Goal: Transaction & Acquisition: Purchase product/service

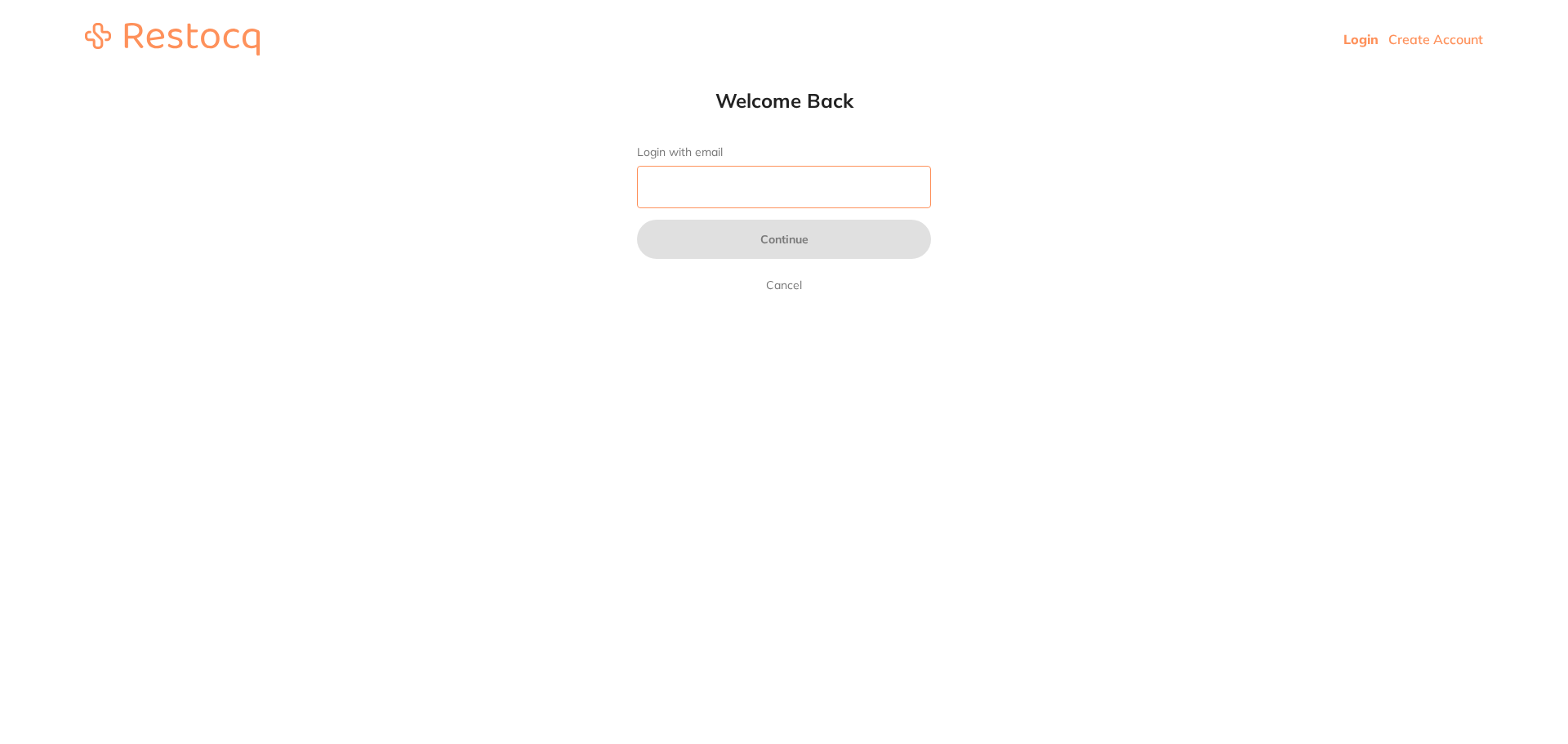
click at [722, 199] on input "Login with email" at bounding box center [783, 187] width 294 height 43
type input "[EMAIL_ADDRESS][DOMAIN_NAME]"
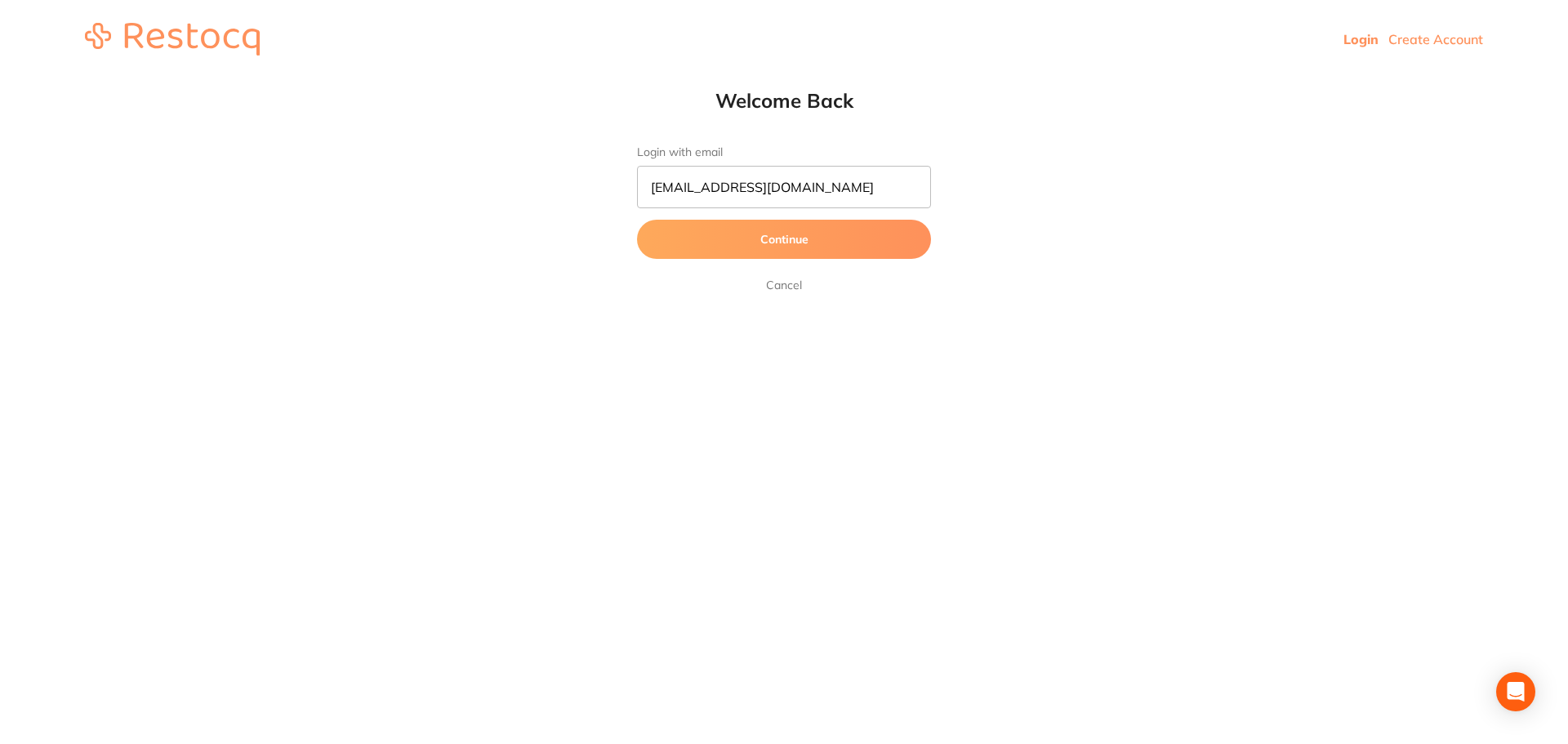
click at [763, 241] on button "Continue" at bounding box center [783, 238] width 294 height 39
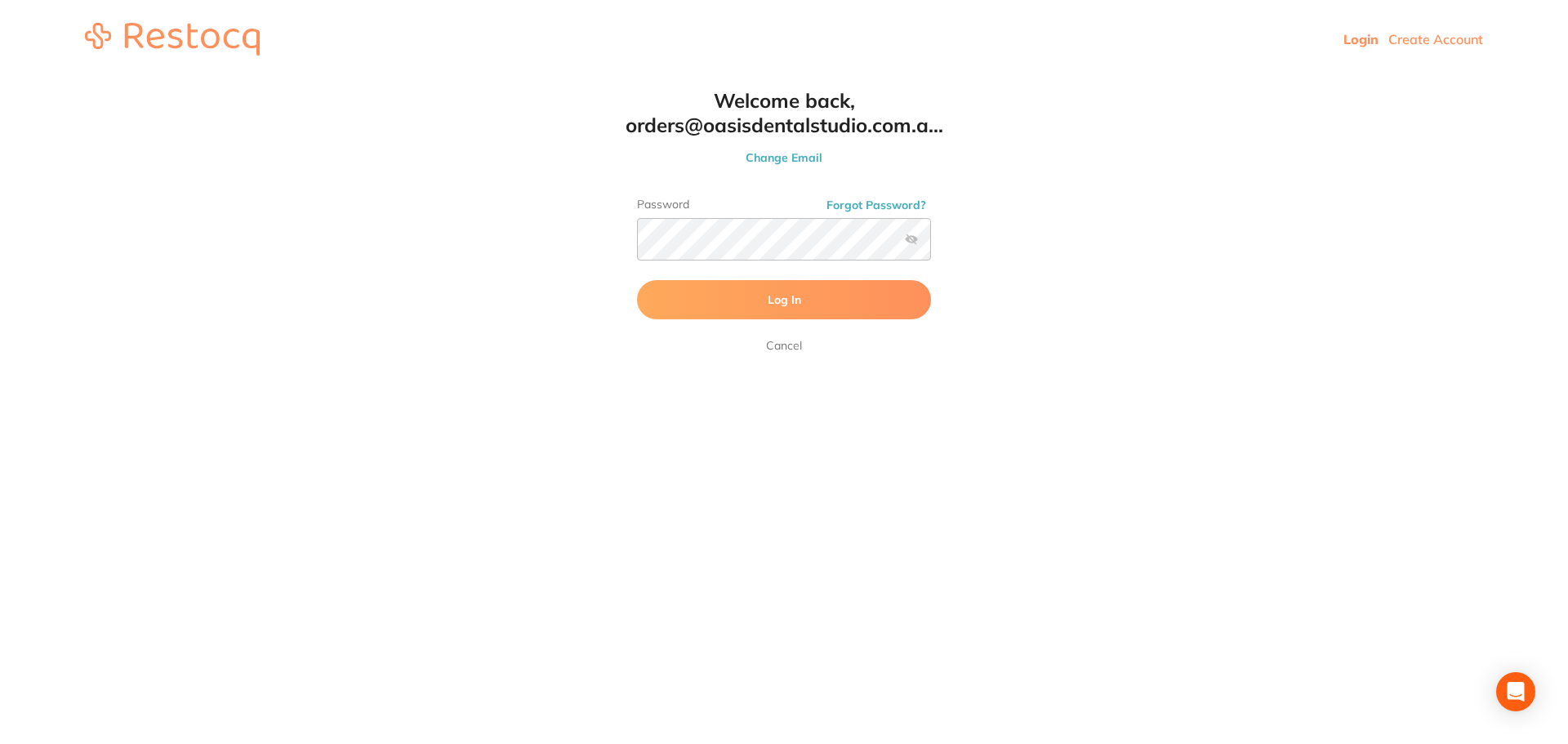
click at [779, 297] on span "Log In" at bounding box center [784, 299] width 33 height 14
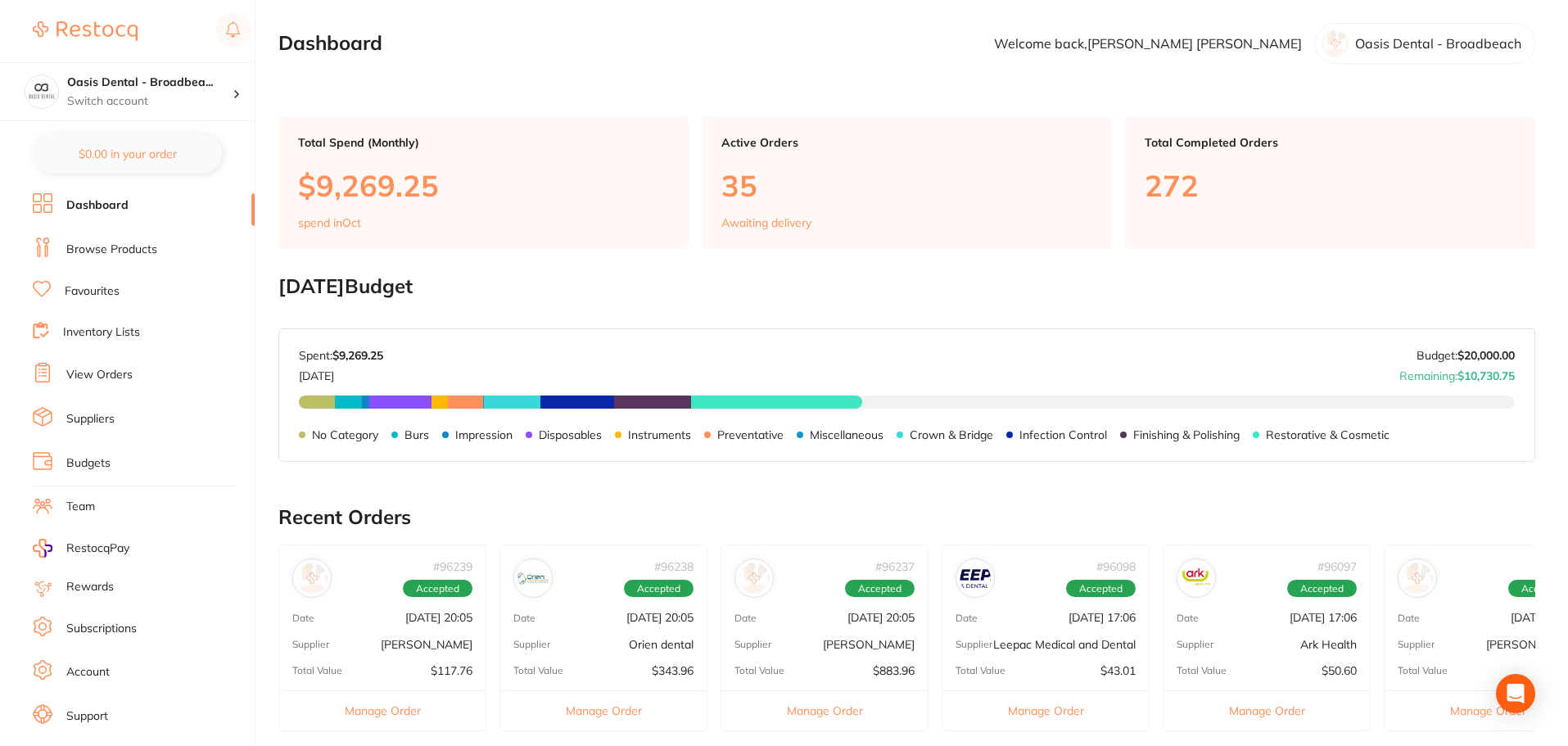
click at [119, 196] on li "Dashboard" at bounding box center [143, 206] width 222 height 25
click at [118, 383] on link "View Orders" at bounding box center [100, 374] width 67 height 16
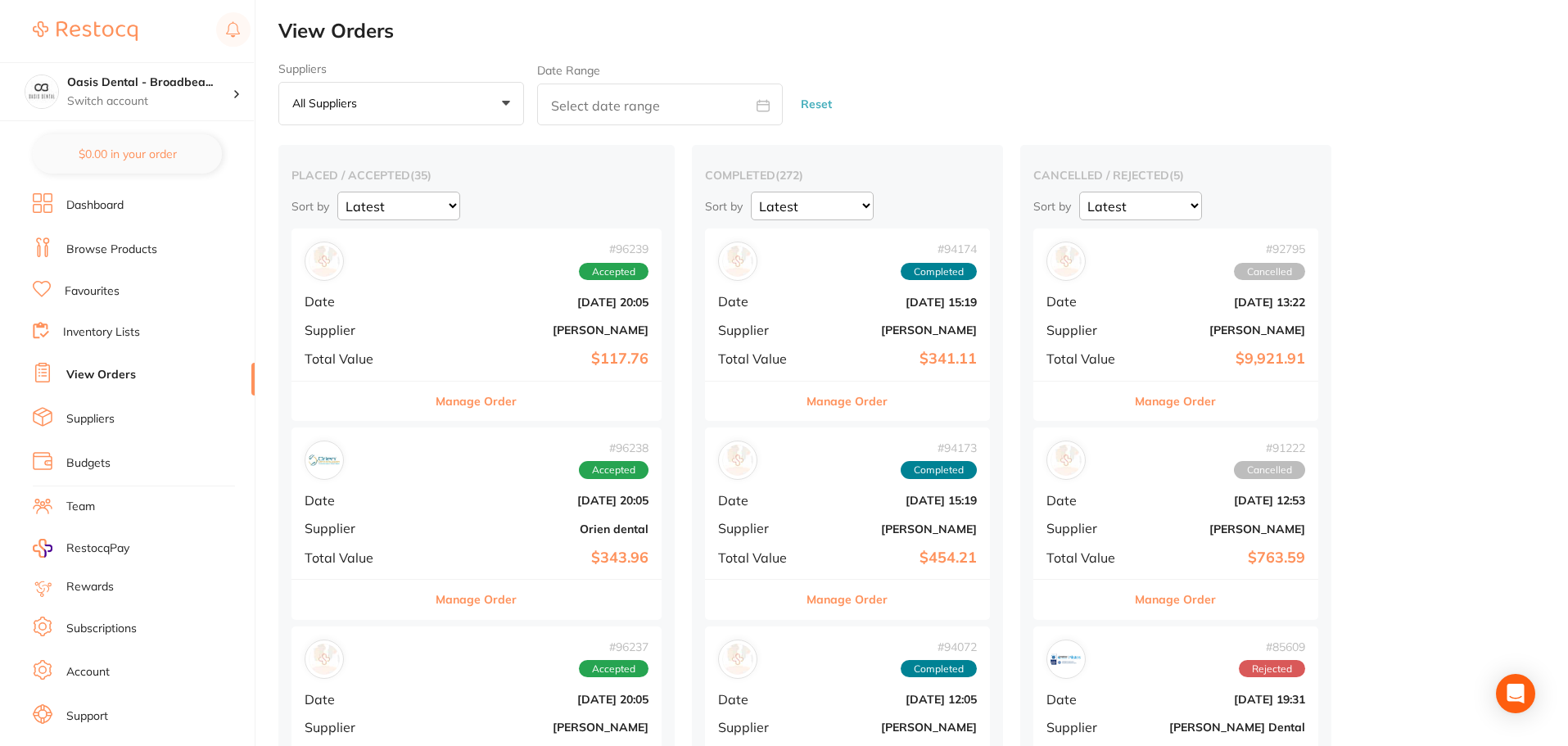
click at [125, 247] on link "Browse Products" at bounding box center [111, 250] width 90 height 16
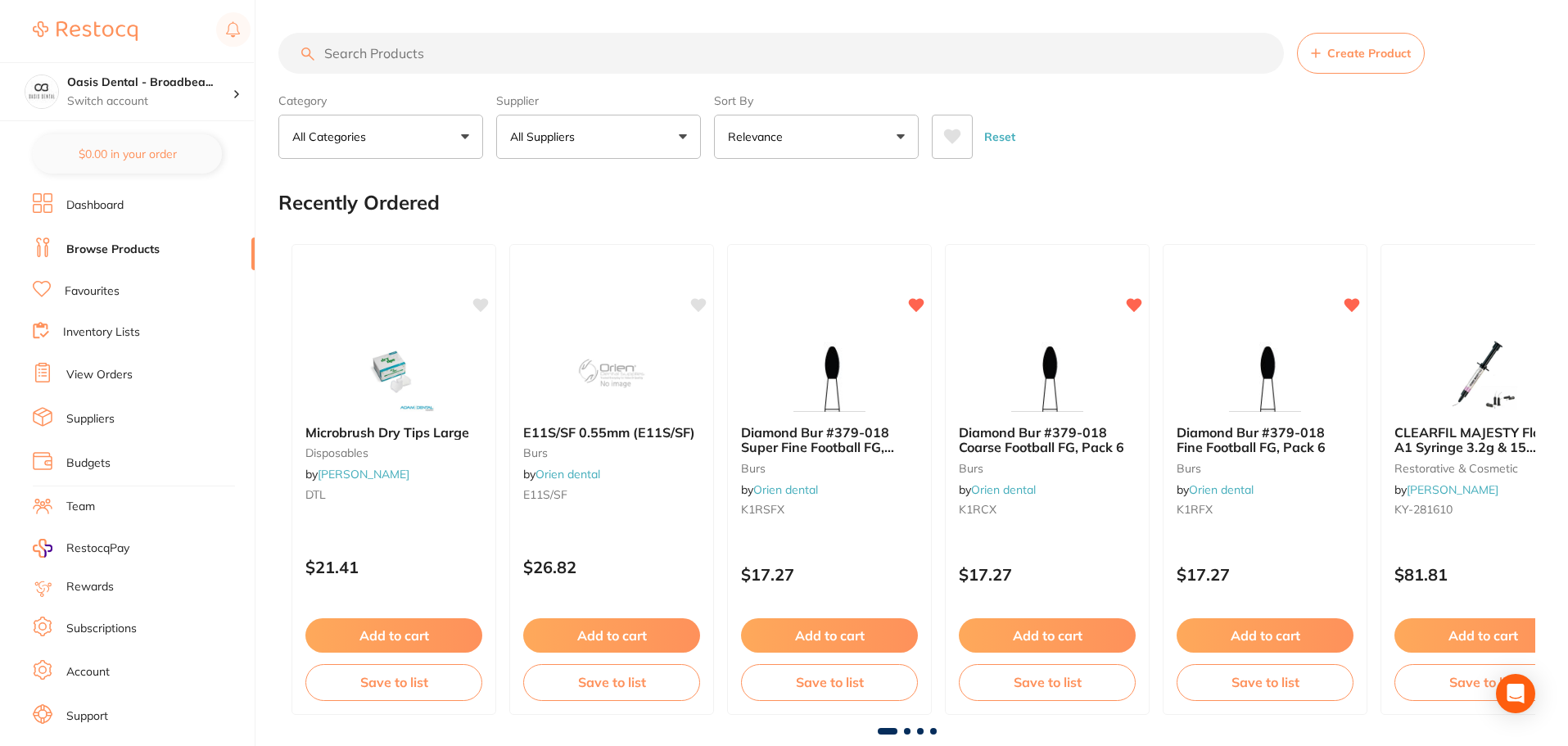
click at [403, 48] on input "search" at bounding box center [781, 52] width 1006 height 41
type input "composite warmer"
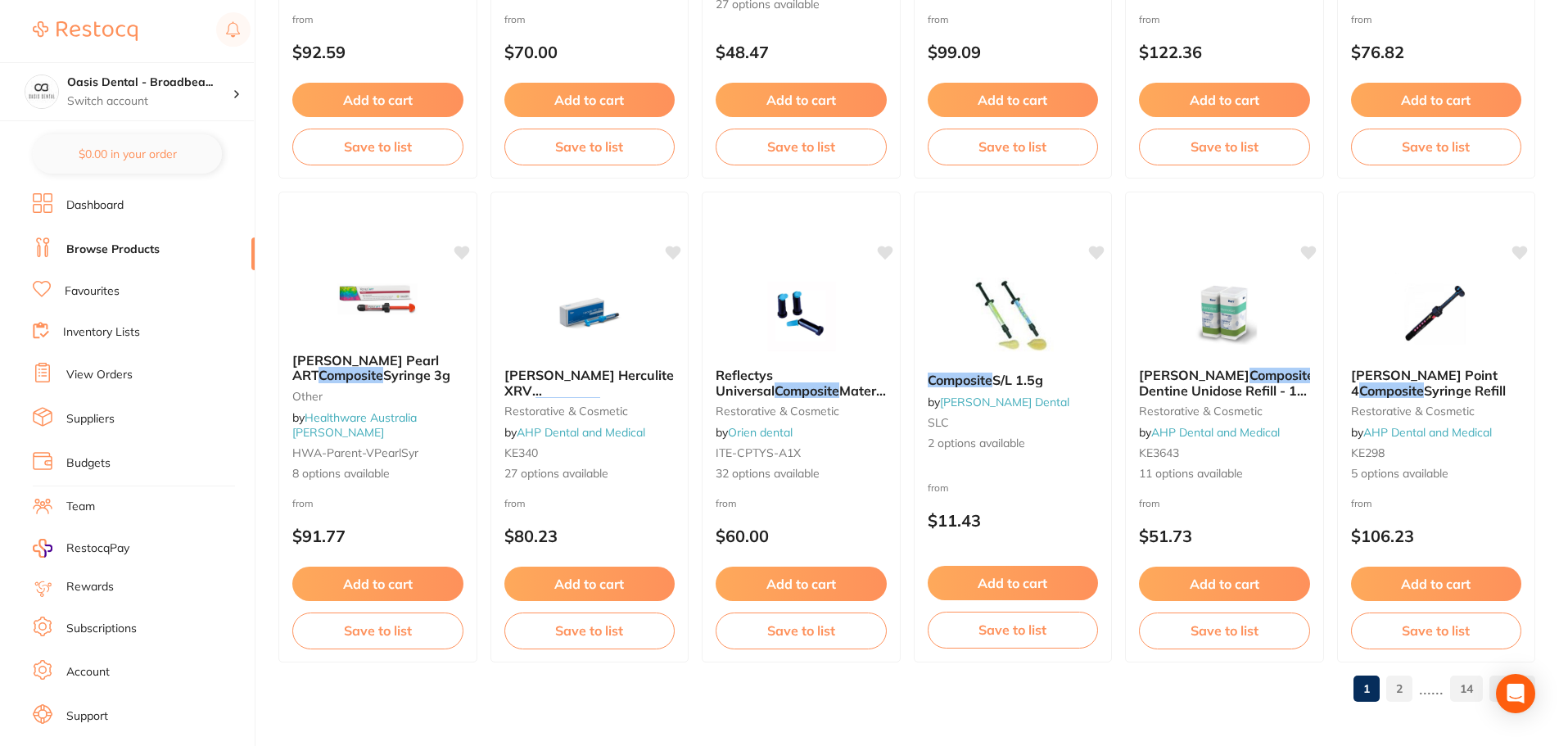
scroll to position [3913, 0]
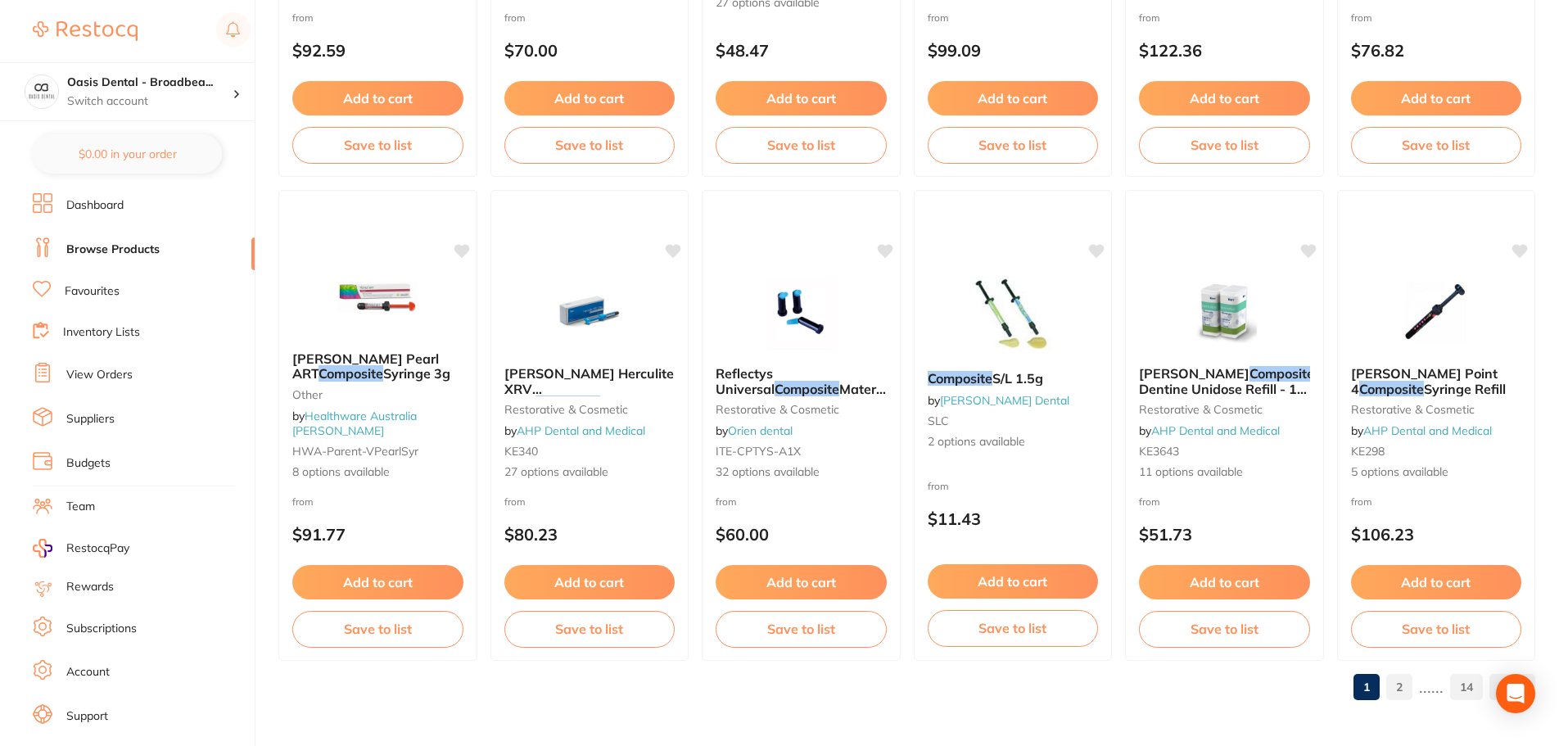
click at [1402, 693] on link "2" at bounding box center [1399, 687] width 27 height 32
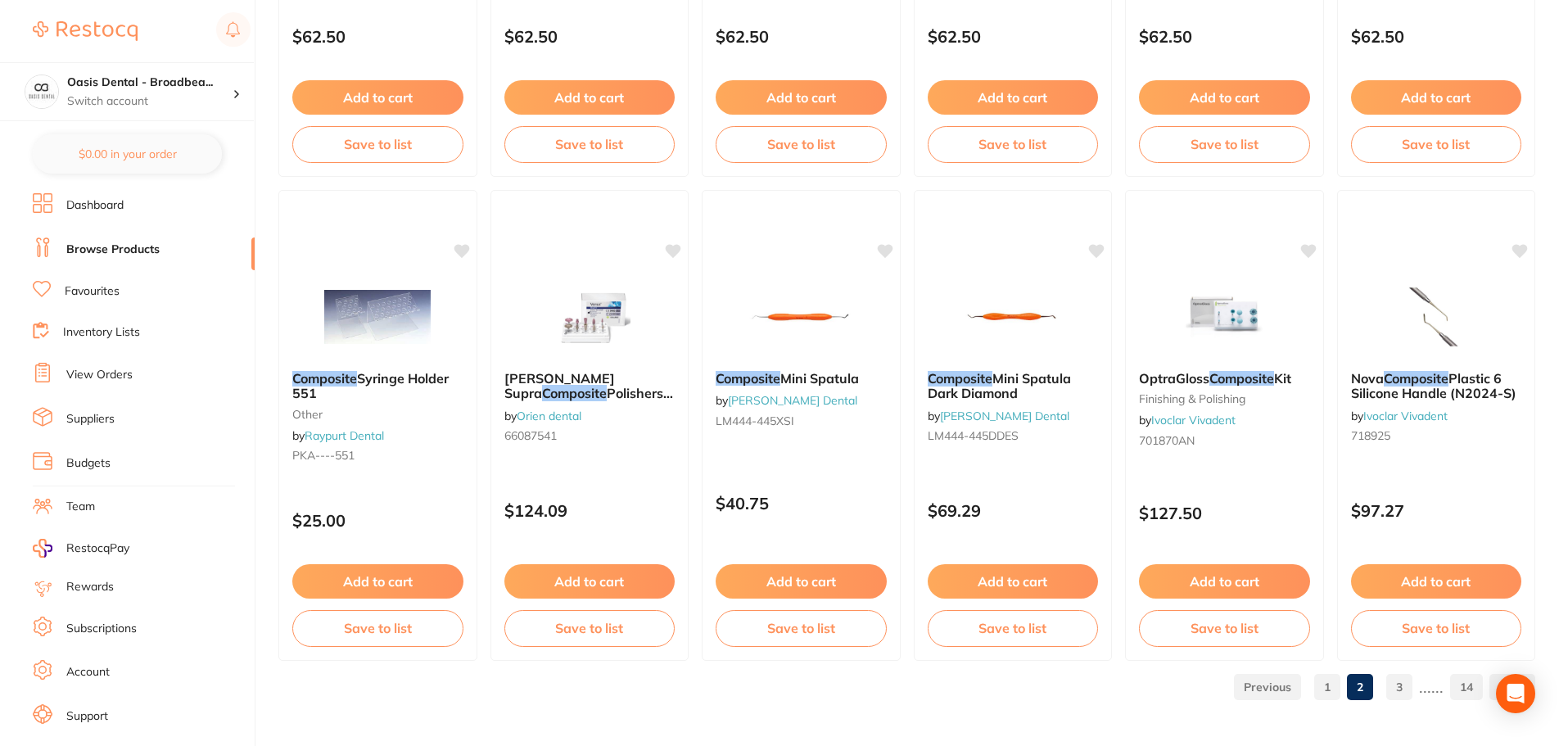
click at [1402, 692] on link "3" at bounding box center [1399, 687] width 27 height 32
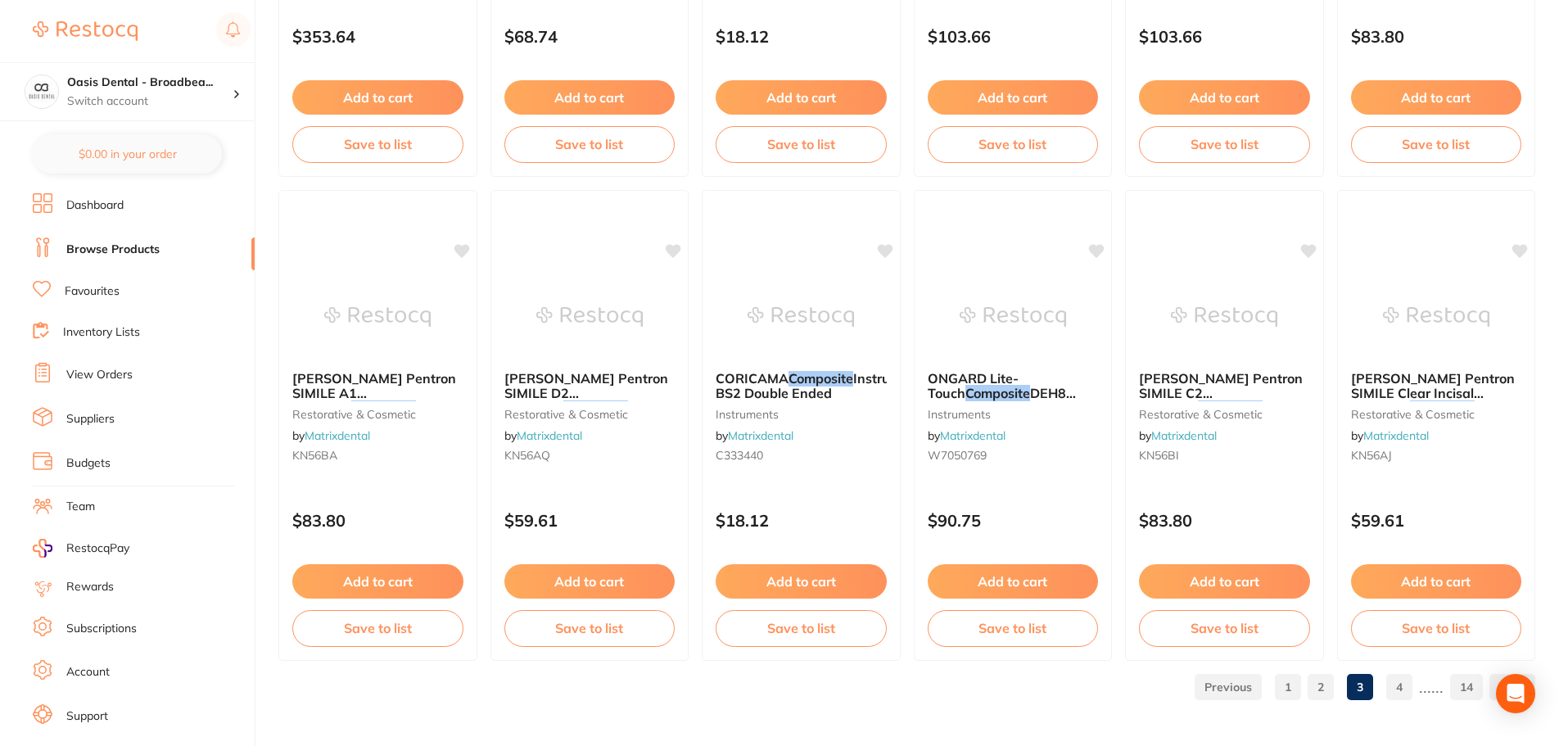
click at [1405, 686] on link "4" at bounding box center [1399, 687] width 27 height 32
